Goal: Task Accomplishment & Management: Manage account settings

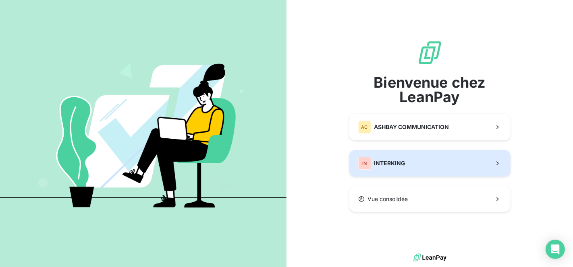
click at [390, 166] on span "INTERKING" at bounding box center [389, 163] width 31 height 8
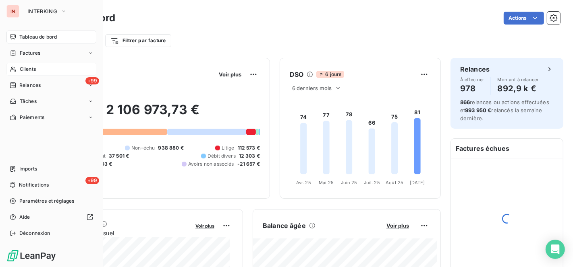
click at [45, 72] on div "Clients" at bounding box center [51, 69] width 90 height 13
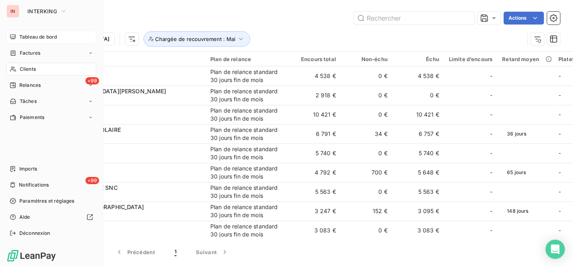
click at [27, 39] on span "Tableau de bord" at bounding box center [37, 36] width 37 height 7
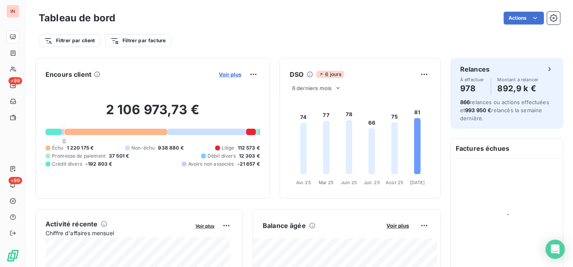
click at [221, 74] on span "Voir plus" at bounding box center [230, 74] width 23 height 6
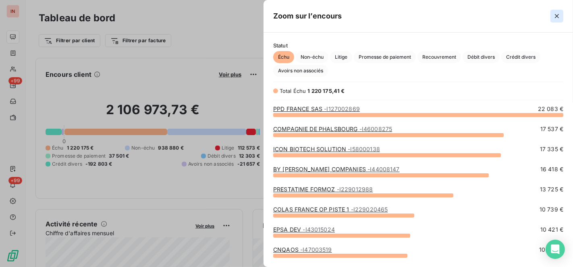
click at [554, 17] on icon "button" at bounding box center [556, 16] width 8 height 8
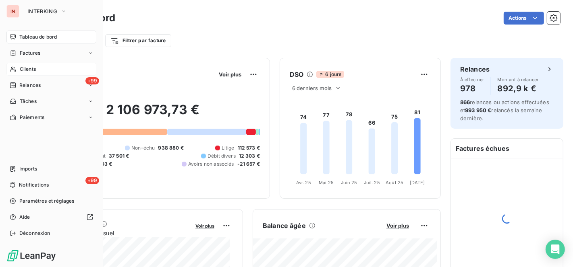
click at [32, 70] on span "Clients" at bounding box center [28, 69] width 16 height 7
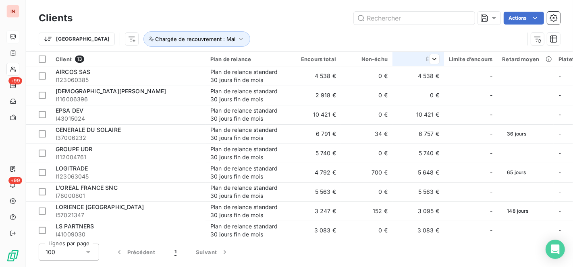
click at [421, 58] on div "Échu" at bounding box center [418, 59] width 42 height 6
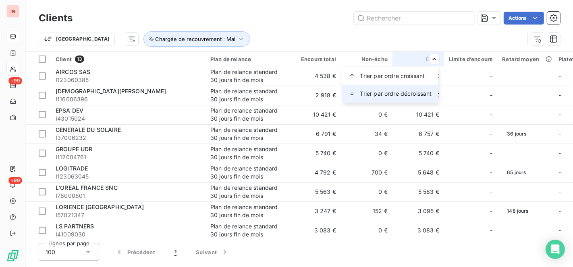
click at [423, 89] on div "Trier par ordre décroissant" at bounding box center [390, 94] width 96 height 18
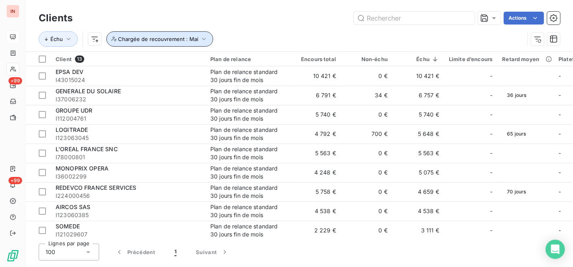
click at [205, 42] on icon "button" at bounding box center [204, 39] width 8 height 8
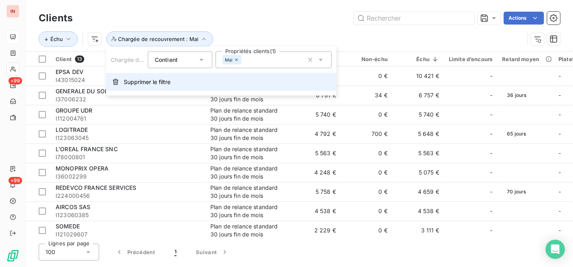
click at [121, 78] on button "Supprimer le filtre" at bounding box center [221, 82] width 230 height 18
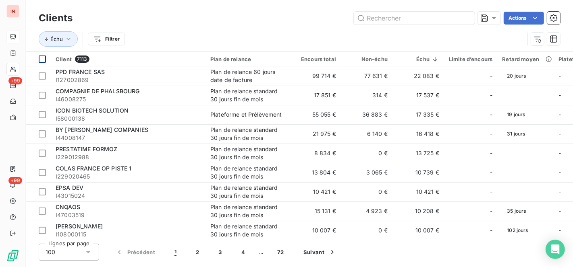
click at [41, 59] on div at bounding box center [42, 59] width 7 height 7
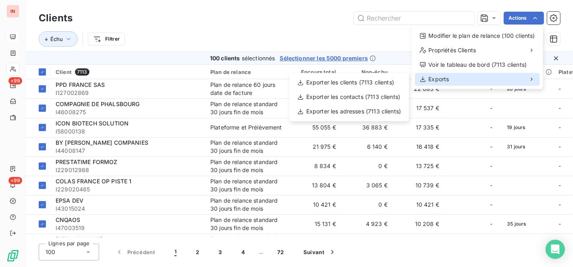
click at [468, 75] on div "Exports" at bounding box center [476, 79] width 125 height 13
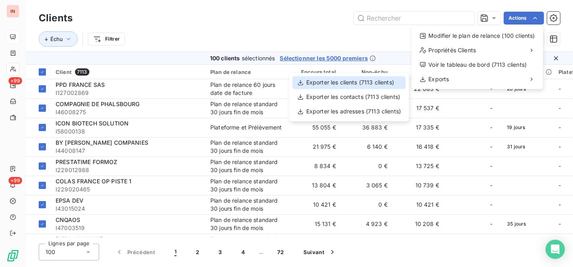
click at [386, 77] on div "Exporter les clients (7113 clients)" at bounding box center [348, 82] width 113 height 13
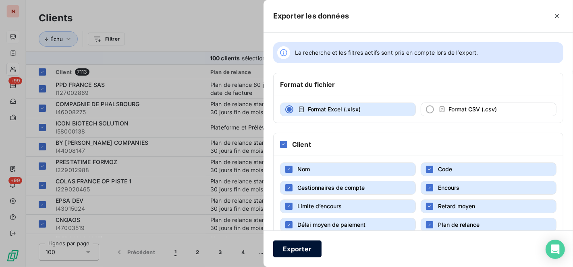
click at [304, 246] on button "Exporter" at bounding box center [297, 249] width 48 height 17
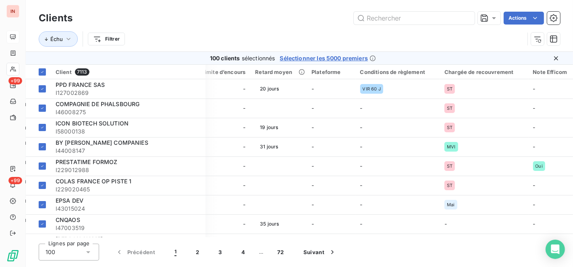
scroll to position [0, 254]
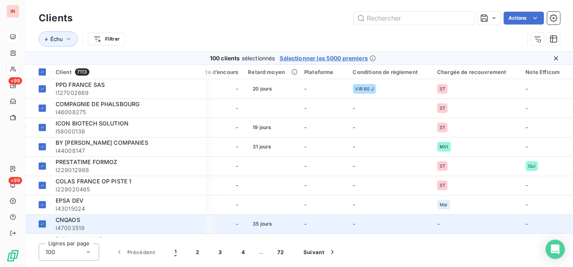
click at [284, 233] on td "35 jours" at bounding box center [271, 224] width 56 height 19
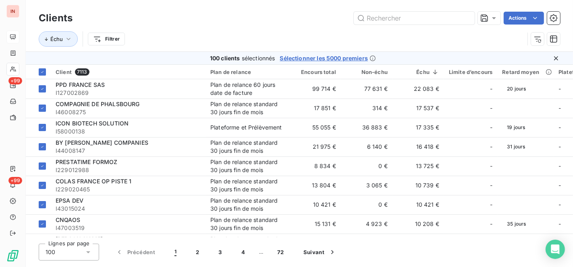
drag, startPoint x: 353, startPoint y: 238, endPoint x: 398, endPoint y: 238, distance: 44.7
click at [399, 238] on div "Client 7113 Plan de relance Encours total Non-échu Échu Limite d’encours Retard…" at bounding box center [299, 151] width 547 height 173
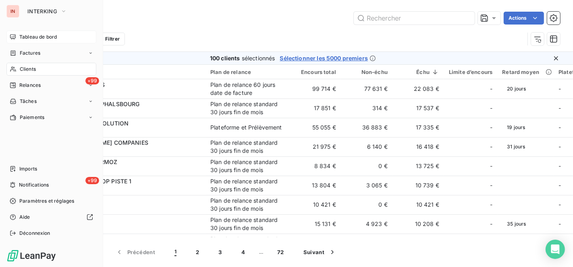
click at [29, 34] on span "Tableau de bord" at bounding box center [37, 36] width 37 height 7
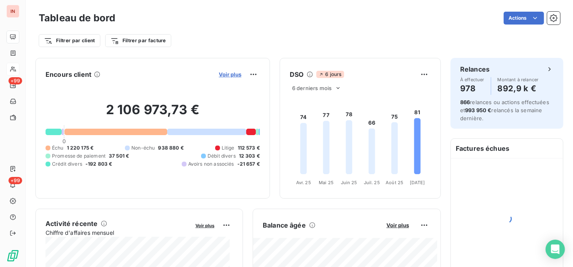
click at [221, 73] on span "Voir plus" at bounding box center [230, 74] width 23 height 6
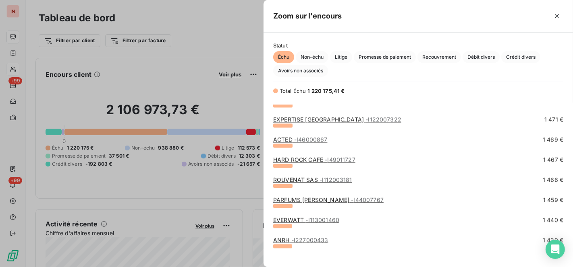
scroll to position [4072, 0]
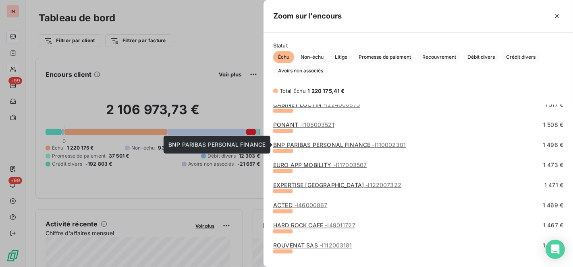
click at [316, 143] on link "BNP PARIBAS PERSONAL FINANCE - I110002301" at bounding box center [339, 144] width 132 height 7
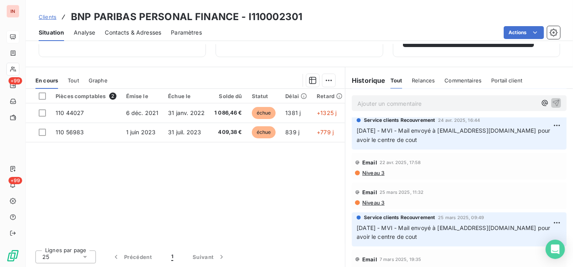
scroll to position [209, 0]
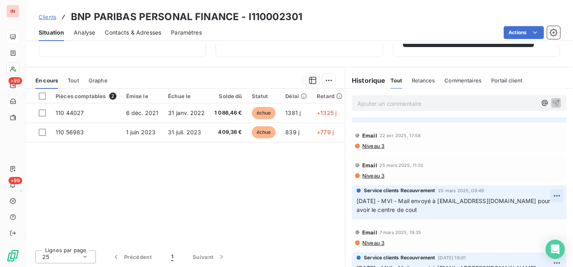
click at [542, 195] on html "IN +99 +99 Clients BNP PARIBAS PERSONAL FINANCE - I110002301 Situation Analyse …" at bounding box center [286, 133] width 573 height 267
click at [457, 202] on html "IN +99 +99 Clients BNP PARIBAS PERSONAL FINANCE - I110002301 Situation Analyse …" at bounding box center [286, 133] width 573 height 267
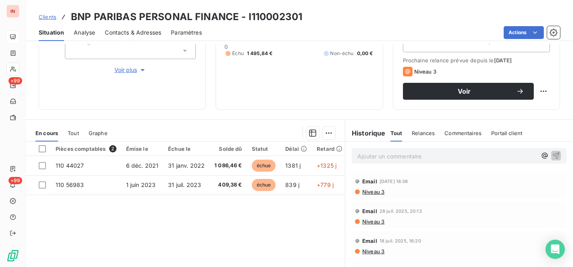
scroll to position [104, 0]
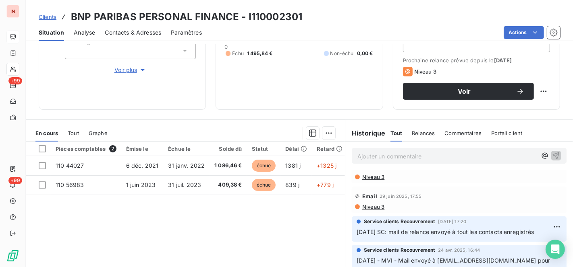
click at [265, 212] on div "Pièces comptables 2 Émise le Échue le Solde dû Statut Délai Retard Promesse de …" at bounding box center [185, 219] width 319 height 155
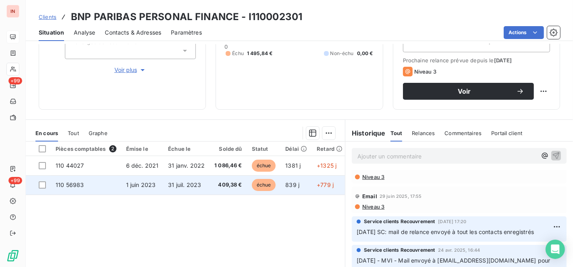
click at [268, 189] on span "échue" at bounding box center [264, 185] width 24 height 12
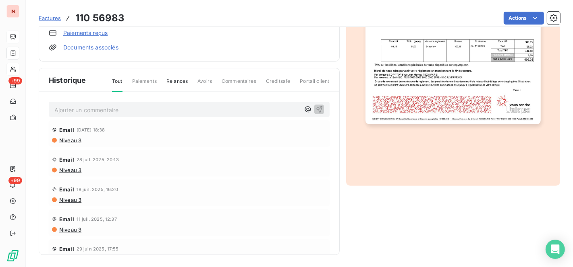
scroll to position [7, 0]
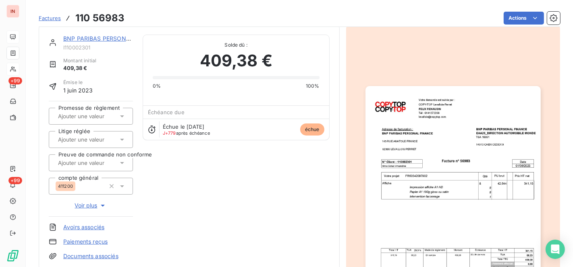
click at [112, 252] on link "Documents associés" at bounding box center [90, 256] width 55 height 8
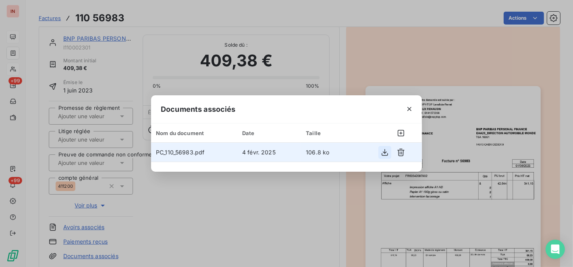
click at [389, 157] on button "button" at bounding box center [384, 152] width 13 height 13
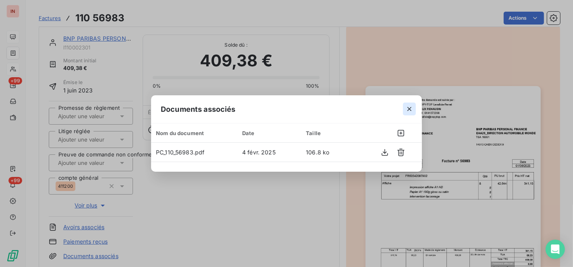
click at [408, 111] on icon "button" at bounding box center [409, 109] width 8 height 8
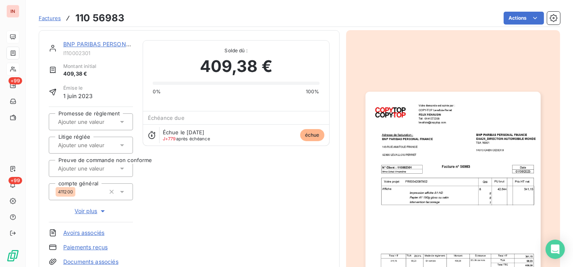
scroll to position [0, 0]
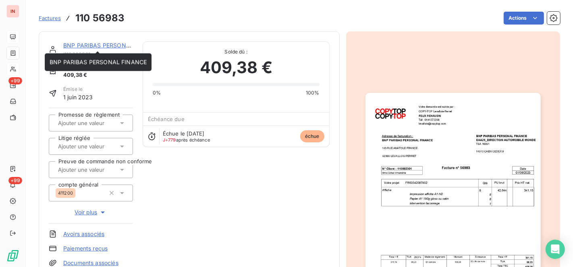
click at [99, 46] on link "BNP PARIBAS PERSONAL FINANCE" at bounding box center [111, 45] width 97 height 7
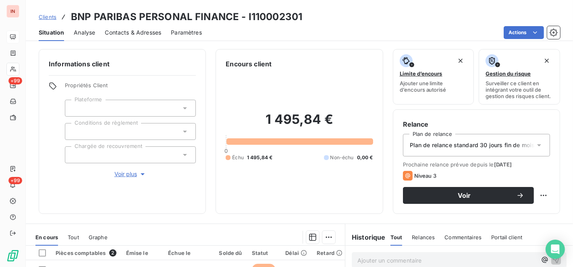
click at [47, 13] on link "Clients" at bounding box center [48, 17] width 18 height 8
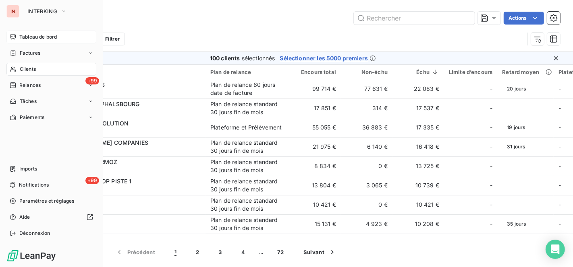
click at [32, 35] on span "Tableau de bord" at bounding box center [37, 36] width 37 height 7
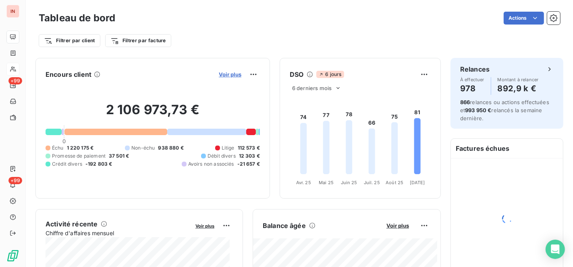
click at [219, 72] on span "Voir plus" at bounding box center [230, 74] width 23 height 6
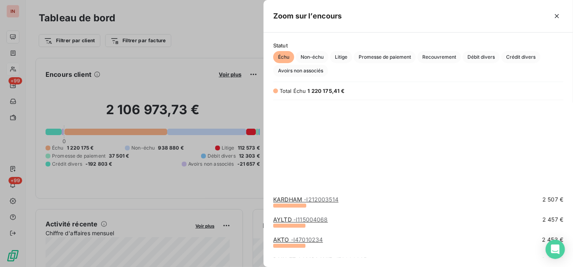
scroll to position [2505, 0]
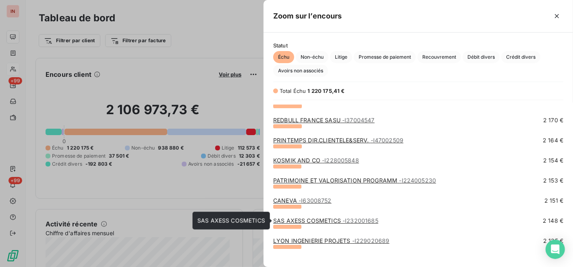
click at [304, 219] on link "SAS AXESS COSMETICS - I232001685" at bounding box center [325, 220] width 105 height 7
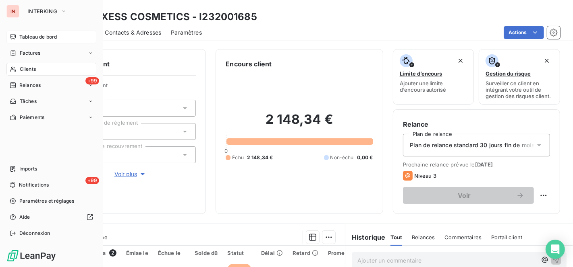
click at [50, 31] on div "Tableau de bord" at bounding box center [51, 37] width 90 height 13
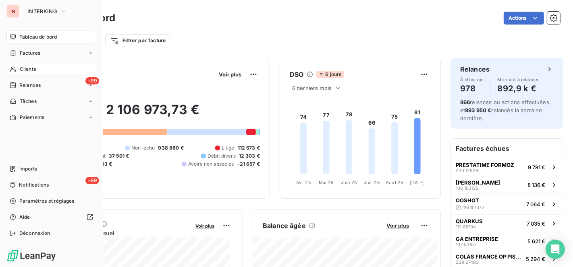
click at [45, 68] on div "Clients" at bounding box center [51, 69] width 90 height 13
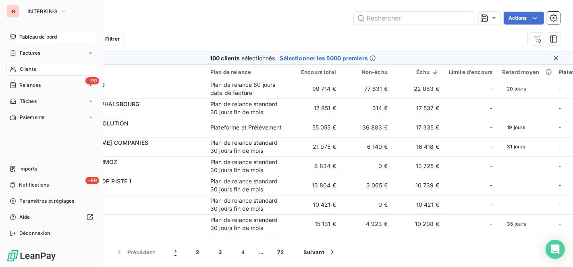
click at [38, 36] on span "Tableau de bord" at bounding box center [37, 36] width 37 height 7
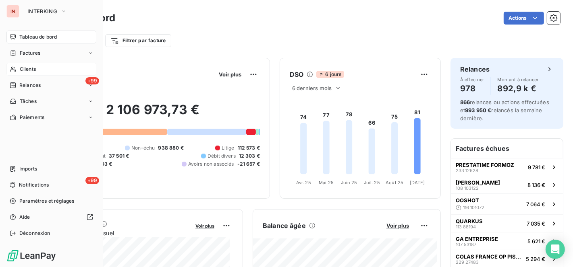
click at [26, 68] on span "Clients" at bounding box center [28, 69] width 16 height 7
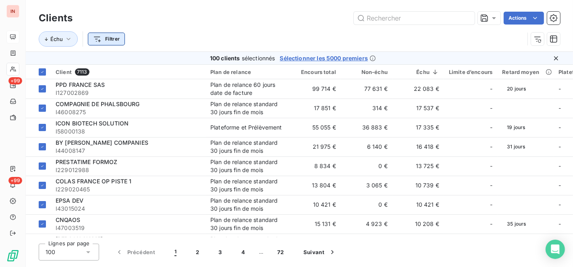
click at [110, 38] on html "IN +99 +99 Clients Actions Échu Filtrer 100 clients sélectionnés Sélectionner l…" at bounding box center [286, 133] width 573 height 267
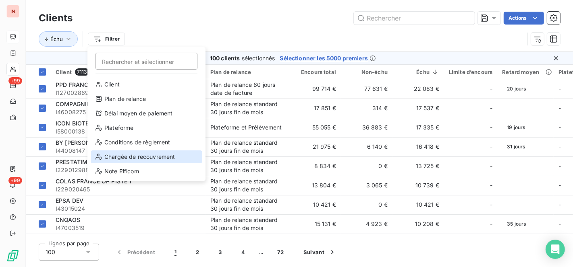
click at [122, 159] on div "Chargée de recouvrement" at bounding box center [147, 157] width 112 height 13
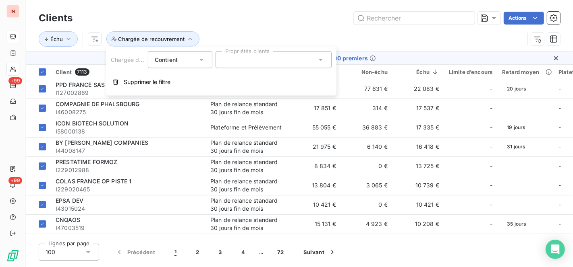
click at [322, 60] on icon at bounding box center [321, 60] width 8 height 8
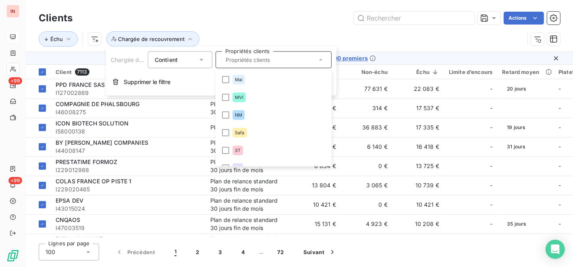
click at [292, 19] on div "Actions" at bounding box center [321, 18] width 478 height 13
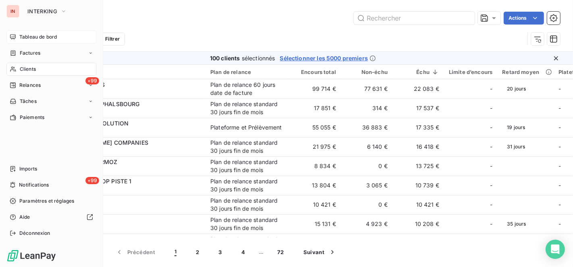
click at [32, 72] on span "Clients" at bounding box center [28, 69] width 16 height 7
click at [38, 38] on span "Tableau de bord" at bounding box center [37, 36] width 37 height 7
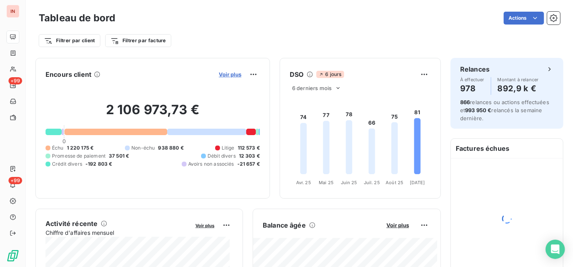
click at [219, 72] on span "Voir plus" at bounding box center [230, 74] width 23 height 6
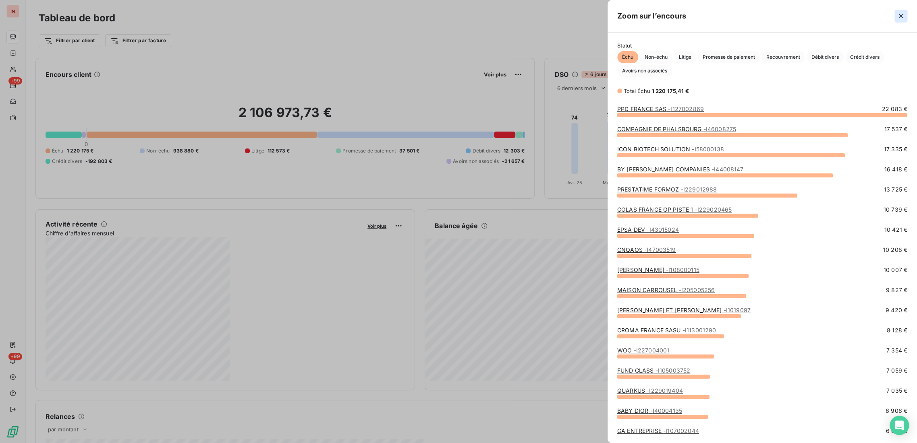
click at [572, 18] on icon "button" at bounding box center [900, 16] width 8 height 8
